Goal: Transaction & Acquisition: Purchase product/service

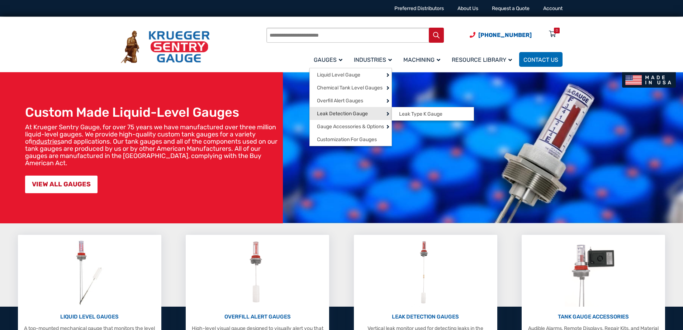
click at [329, 110] on span "Leak Detection Gauge" at bounding box center [342, 113] width 51 height 6
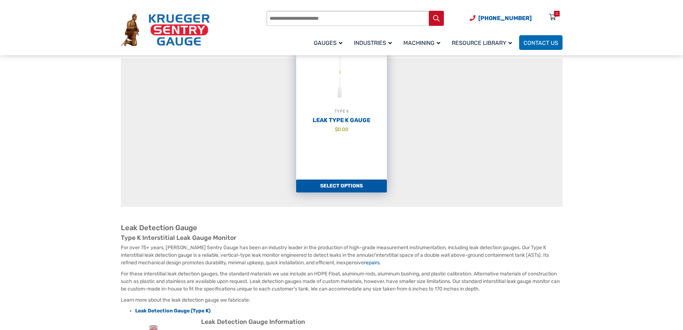
scroll to position [108, 0]
click at [341, 188] on link "Select options" at bounding box center [341, 185] width 91 height 13
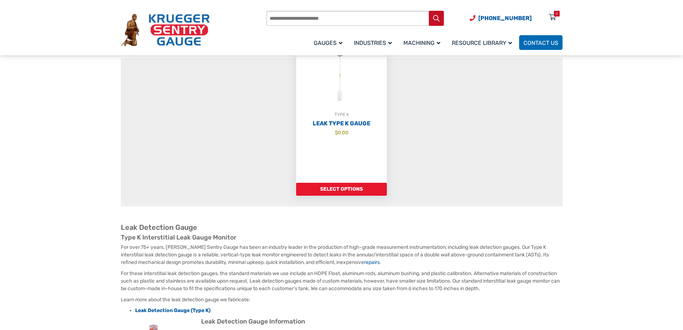
scroll to position [131, 0]
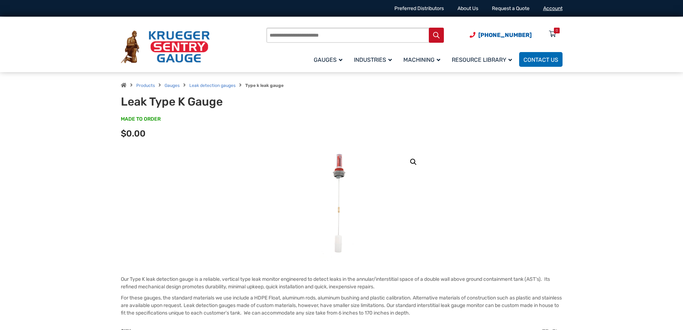
click at [555, 6] on link "Account" at bounding box center [552, 8] width 19 height 6
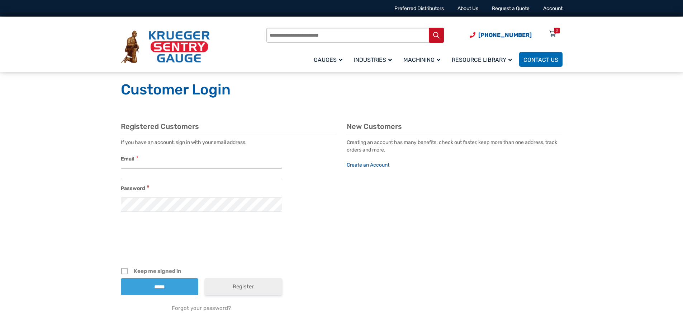
click at [187, 174] on input "Email" at bounding box center [201, 173] width 161 height 11
type input "**********"
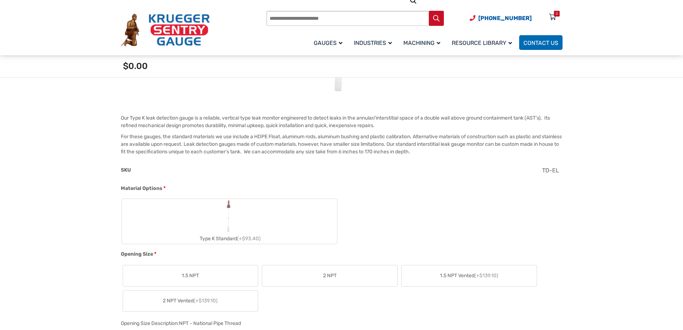
scroll to position [179, 0]
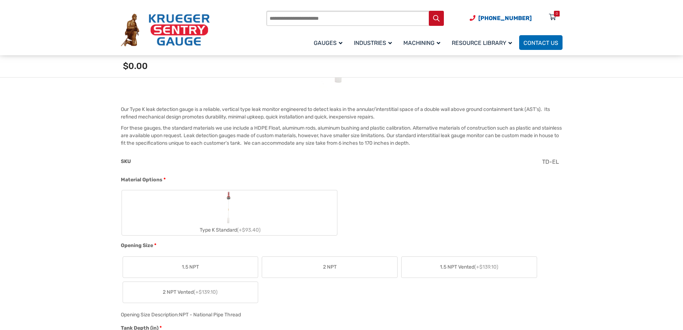
click at [240, 218] on label "Type K Standard (+$93.40)" at bounding box center [229, 212] width 215 height 45
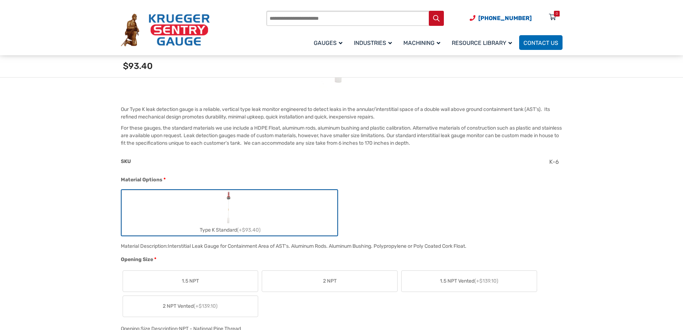
click at [308, 283] on label "2 NPT" at bounding box center [329, 280] width 135 height 21
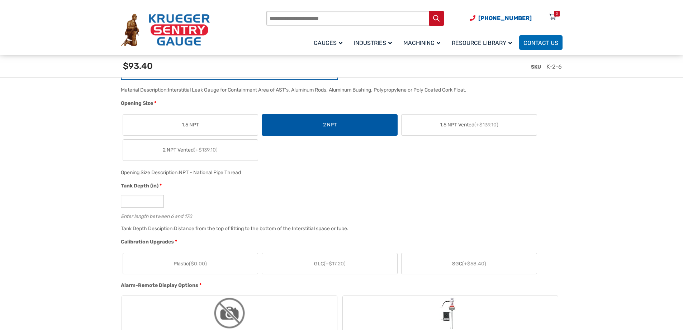
scroll to position [395, 0]
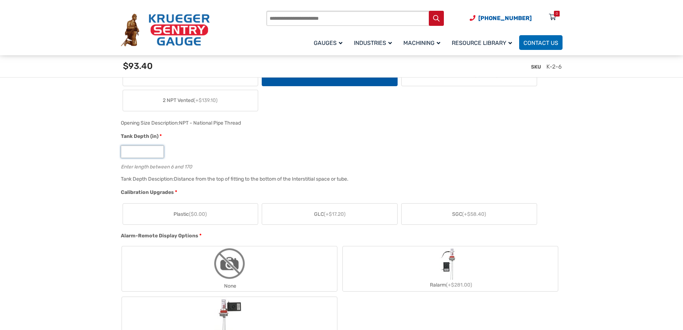
drag, startPoint x: 150, startPoint y: 151, endPoint x: 112, endPoint y: 152, distance: 38.4
type input "**"
click at [219, 150] on div "**" at bounding box center [340, 151] width 438 height 13
click at [198, 217] on span "($0.00)" at bounding box center [198, 214] width 18 height 6
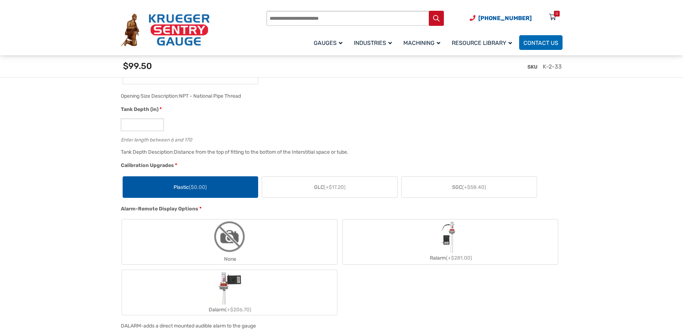
scroll to position [466, 0]
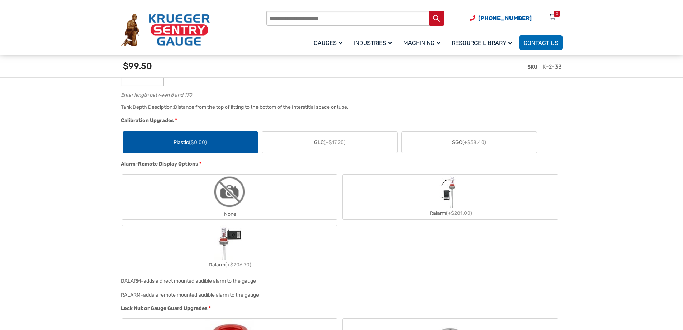
click at [235, 197] on img "None" at bounding box center [229, 191] width 34 height 34
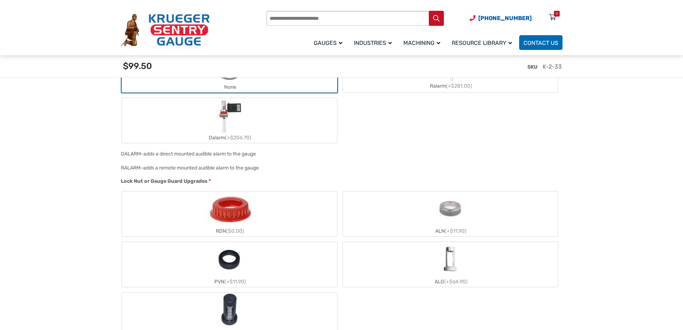
scroll to position [610, 0]
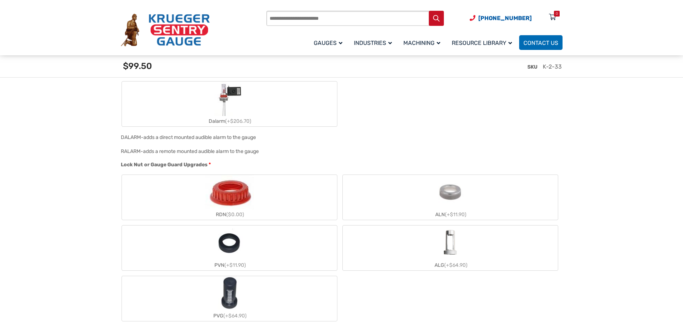
click at [236, 195] on img "RDN" at bounding box center [229, 192] width 49 height 34
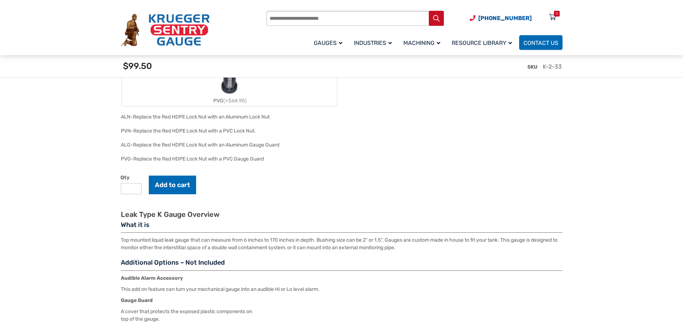
scroll to position [825, 0]
click at [177, 183] on button "Add to cart" at bounding box center [172, 184] width 47 height 19
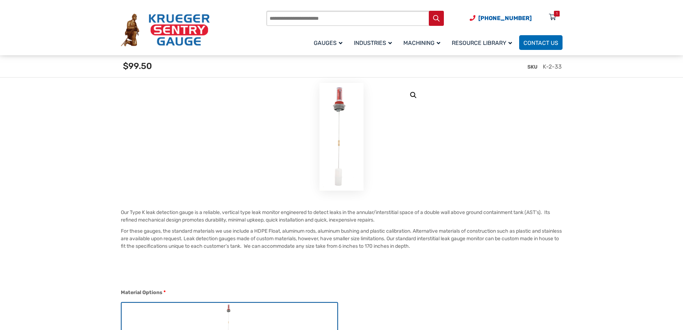
scroll to position [0, 0]
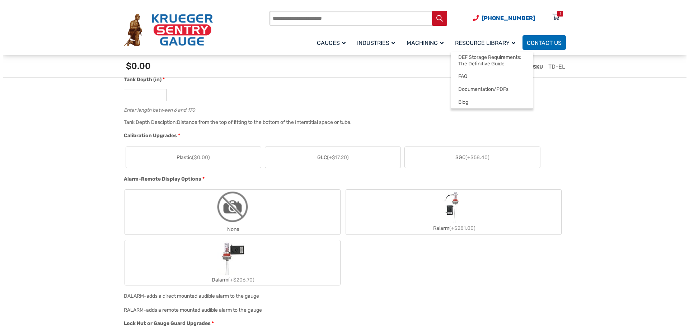
scroll to position [430, 0]
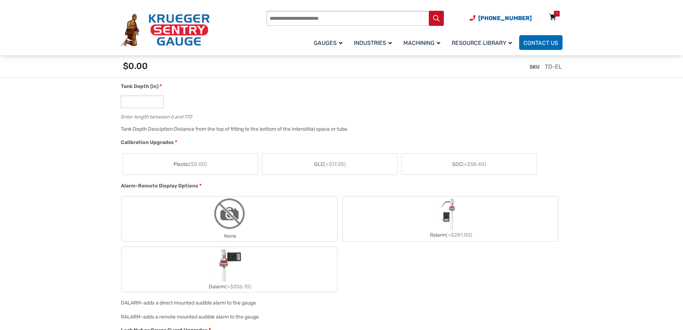
click at [552, 18] on icon at bounding box center [552, 17] width 7 height 11
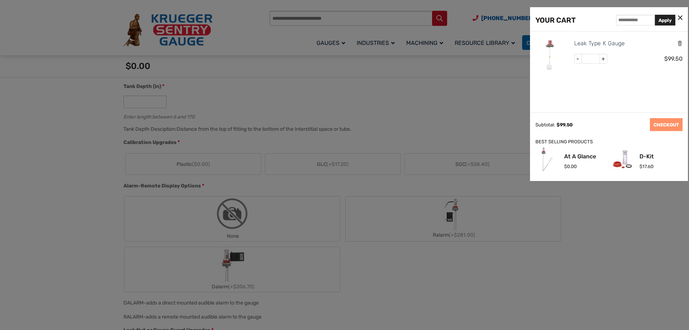
click at [548, 62] on img at bounding box center [551, 55] width 32 height 32
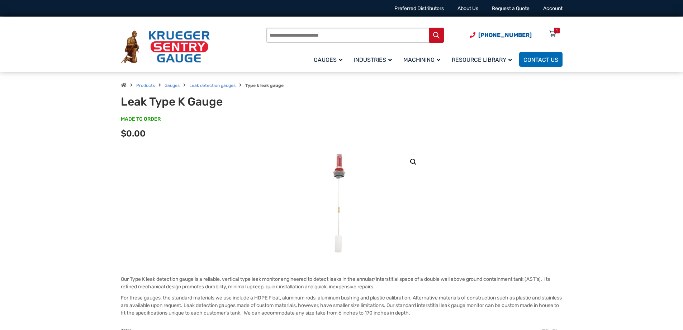
click at [555, 32] on div "1" at bounding box center [557, 31] width 6 height 6
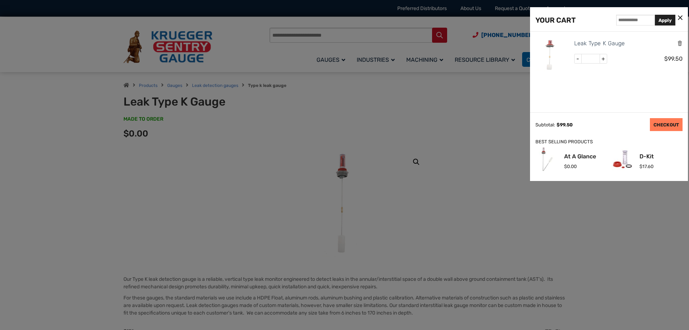
click at [660, 123] on link "CHECKOUT" at bounding box center [666, 124] width 33 height 13
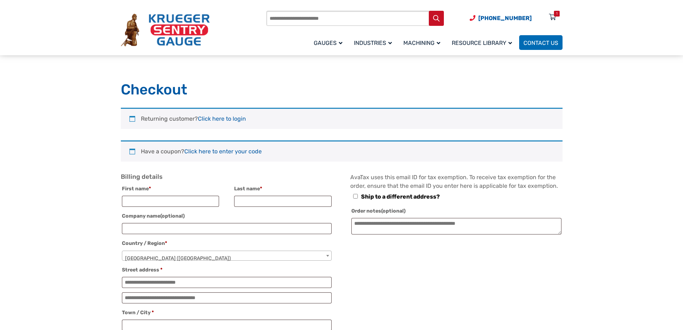
select select "**"
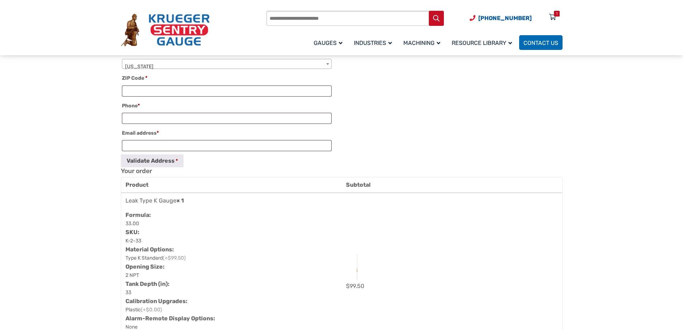
scroll to position [287, 0]
